Goal: Find specific page/section: Find specific page/section

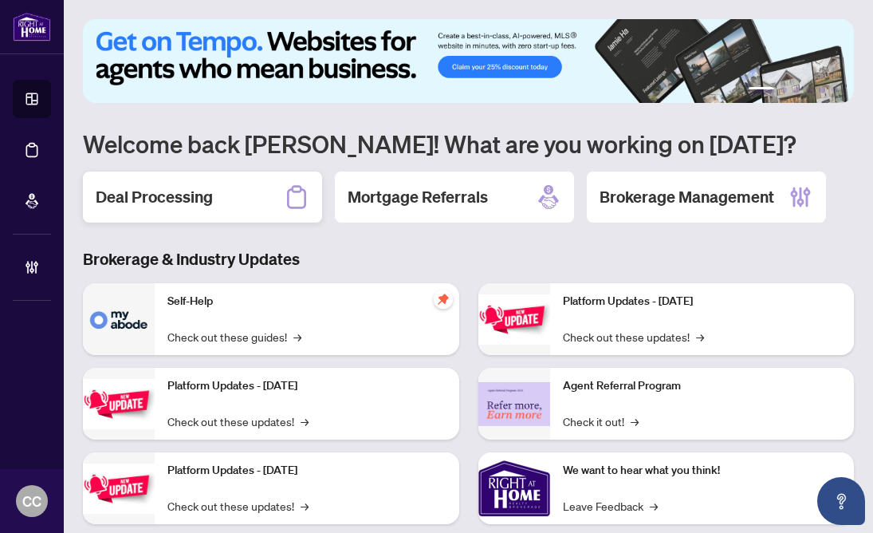
click at [210, 200] on h2 "Deal Processing" at bounding box center [154, 197] width 117 height 22
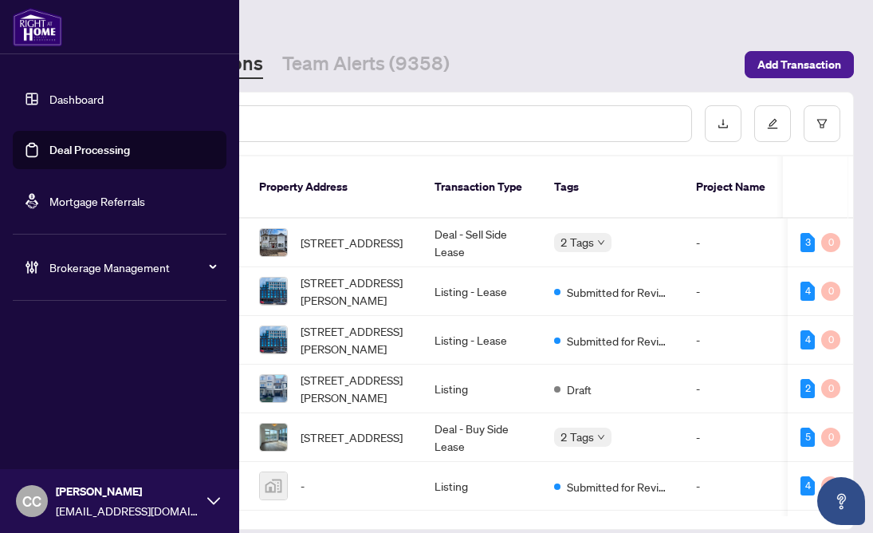
click at [69, 96] on link "Dashboard" at bounding box center [76, 99] width 54 height 14
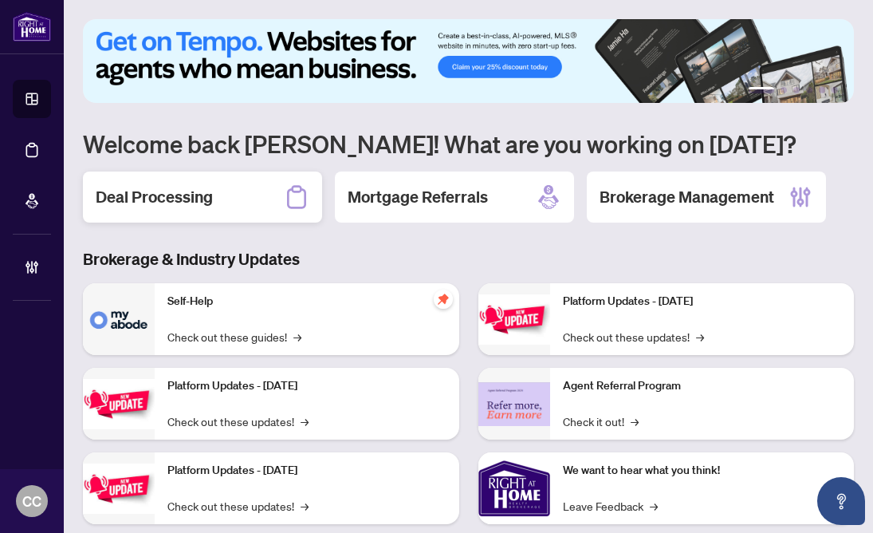
click at [218, 192] on div "Deal Processing" at bounding box center [202, 196] width 239 height 51
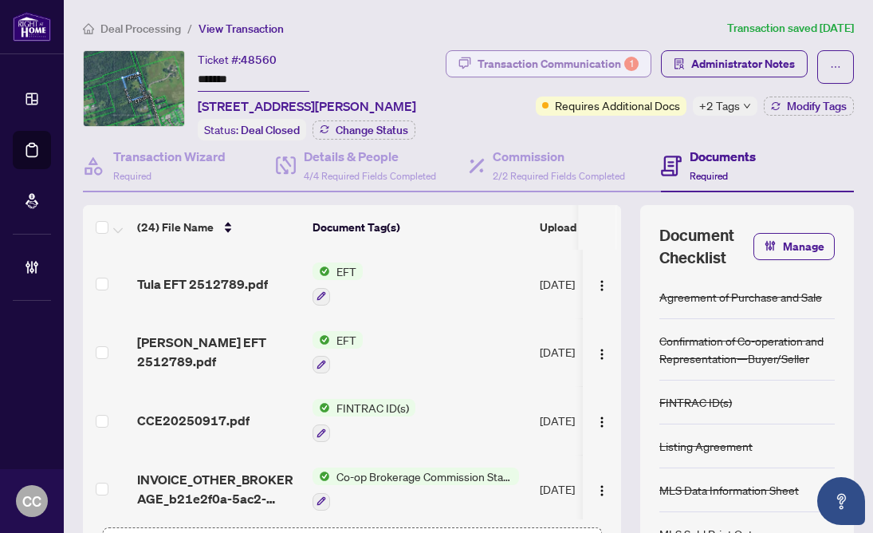
click at [573, 65] on div "Transaction Communication 1" at bounding box center [558, 64] width 161 height 26
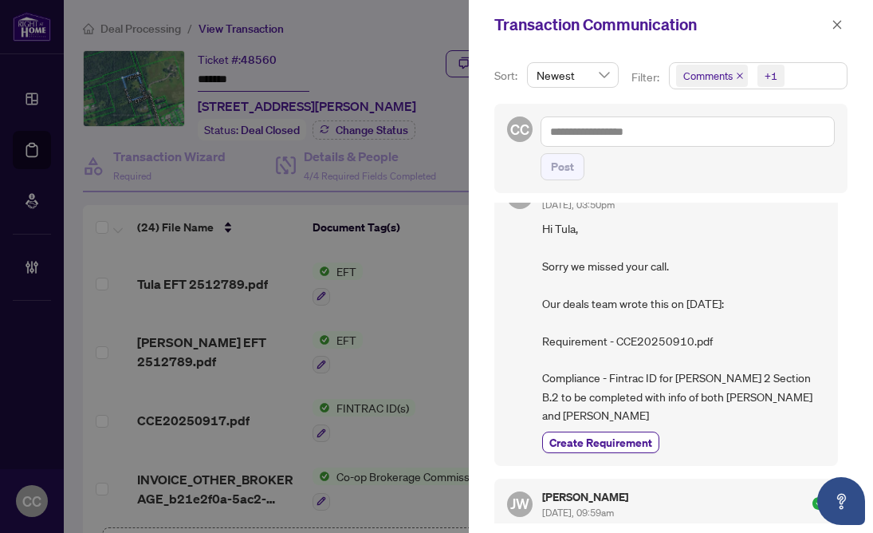
scroll to position [4, 0]
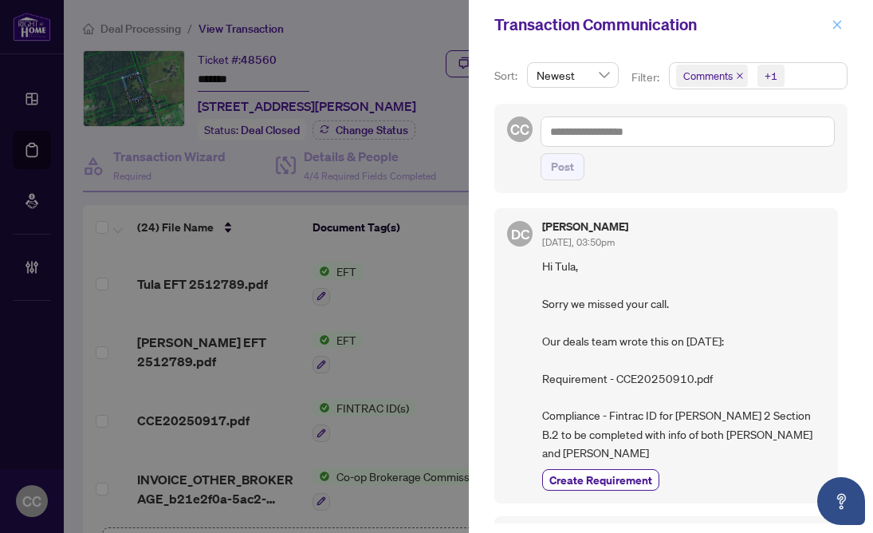
click at [827, 26] on button "button" at bounding box center [837, 24] width 21 height 19
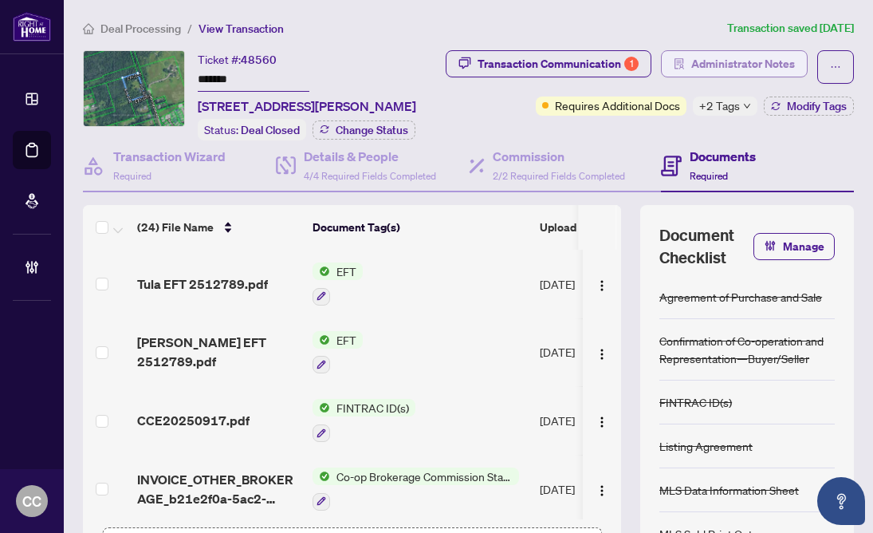
click at [753, 57] on span "Administrator Notes" at bounding box center [743, 64] width 104 height 26
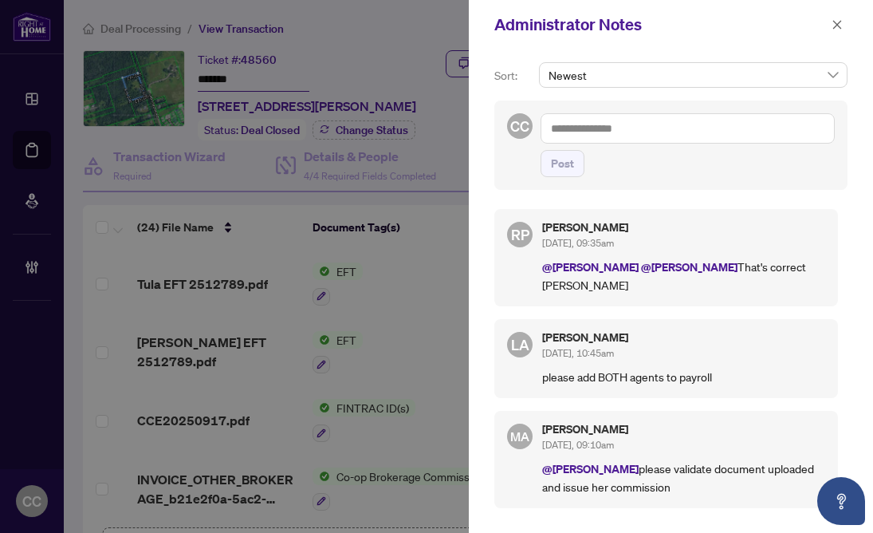
scroll to position [0, 0]
click at [842, 22] on icon "close" at bounding box center [837, 24] width 11 height 11
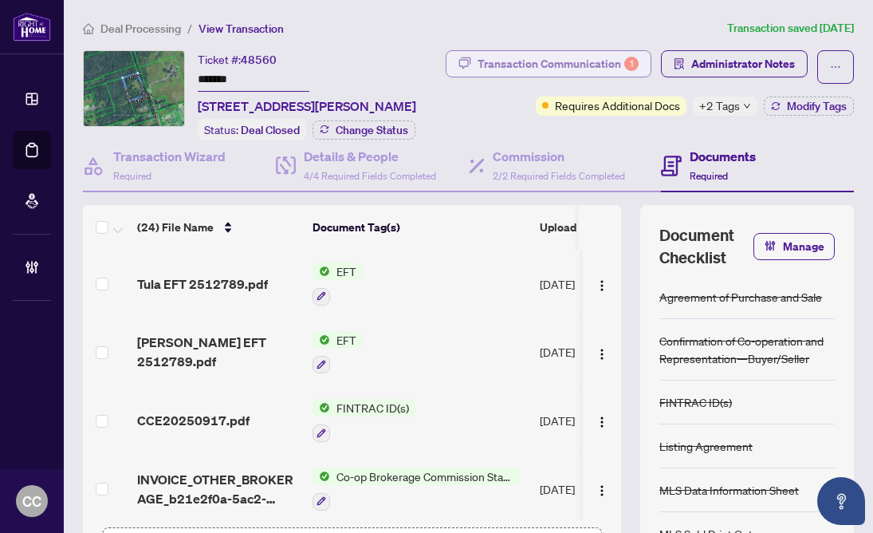
click at [590, 63] on div "Transaction Communication 1" at bounding box center [558, 64] width 161 height 26
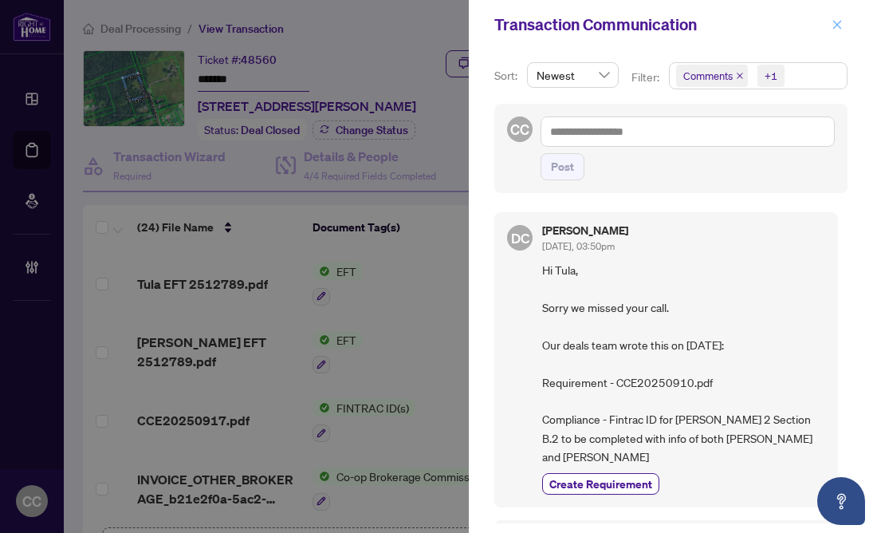
click at [831, 18] on button "button" at bounding box center [837, 24] width 21 height 19
